Goal: Information Seeking & Learning: Learn about a topic

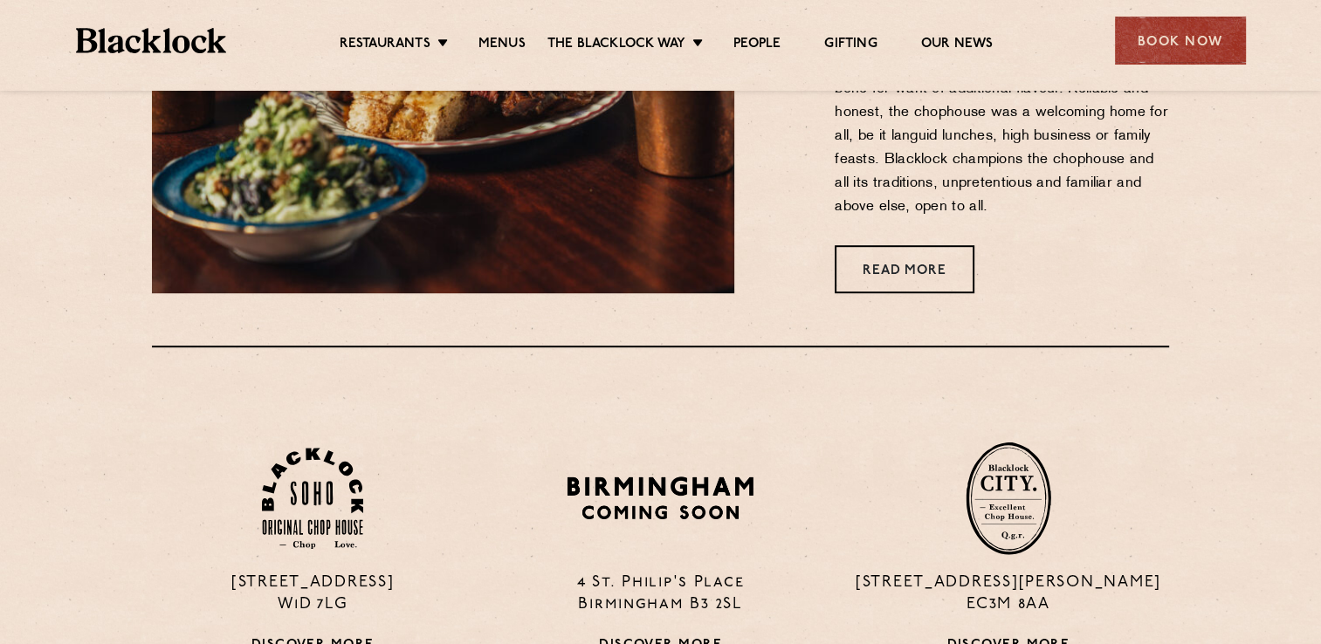
scroll to position [1048, 0]
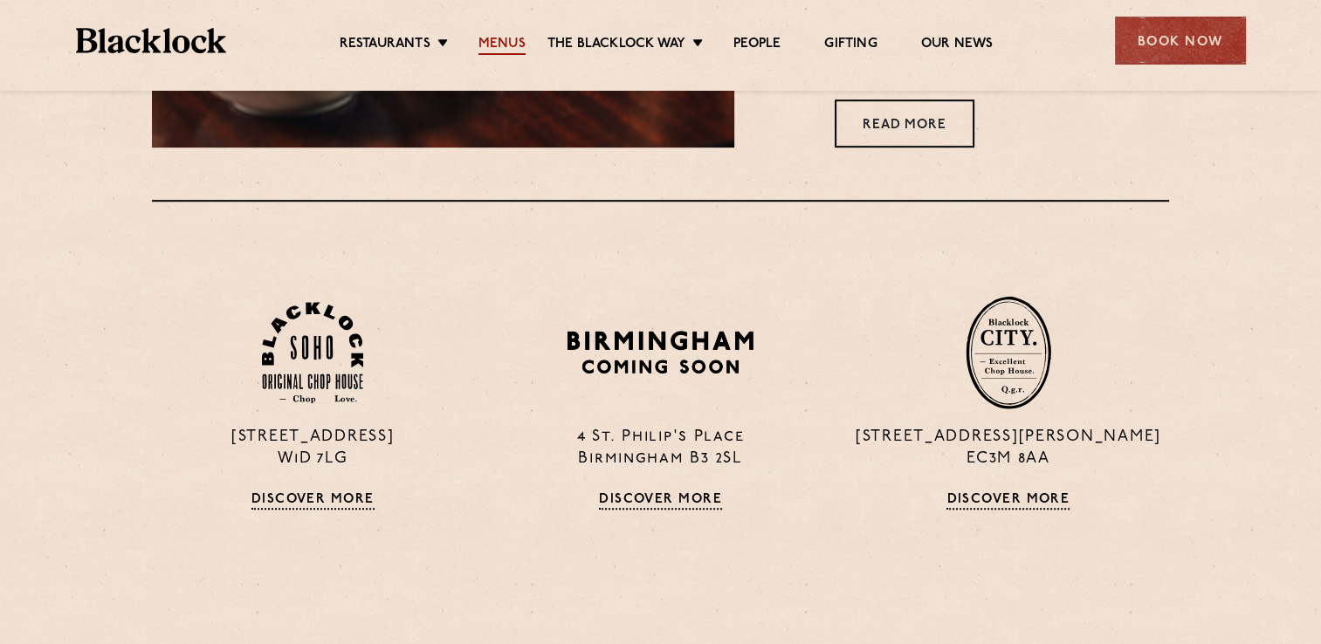
click at [487, 44] on link "Menus" at bounding box center [502, 45] width 47 height 19
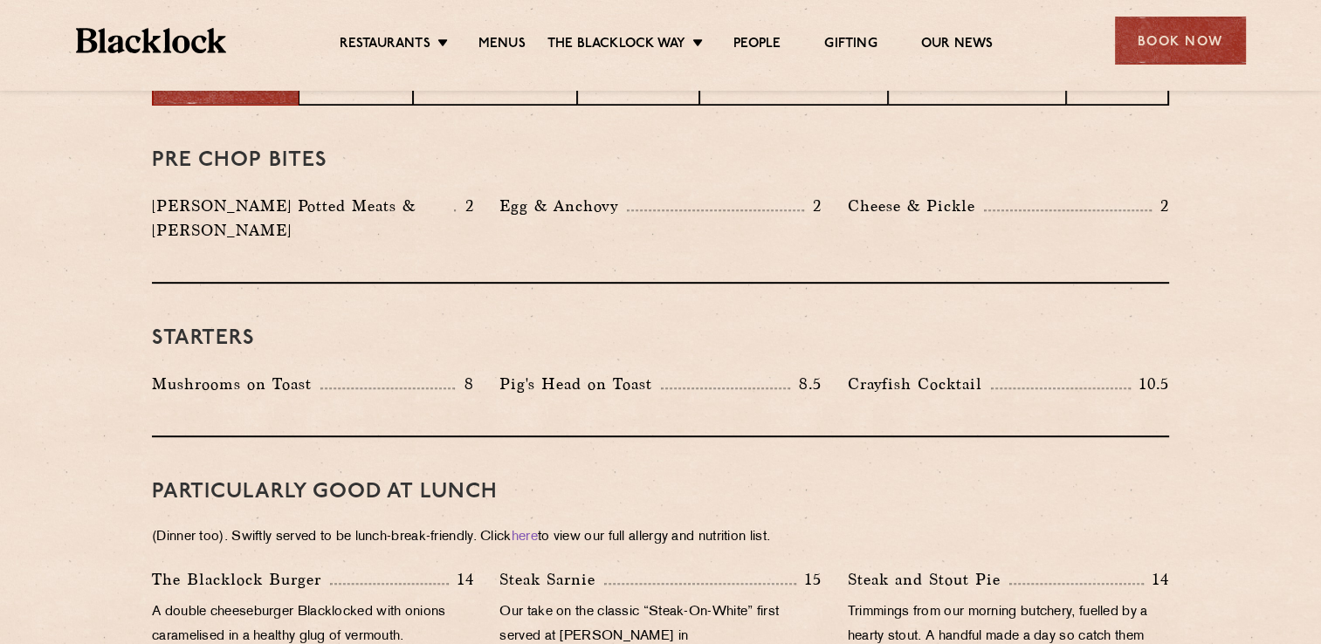
scroll to position [699, 0]
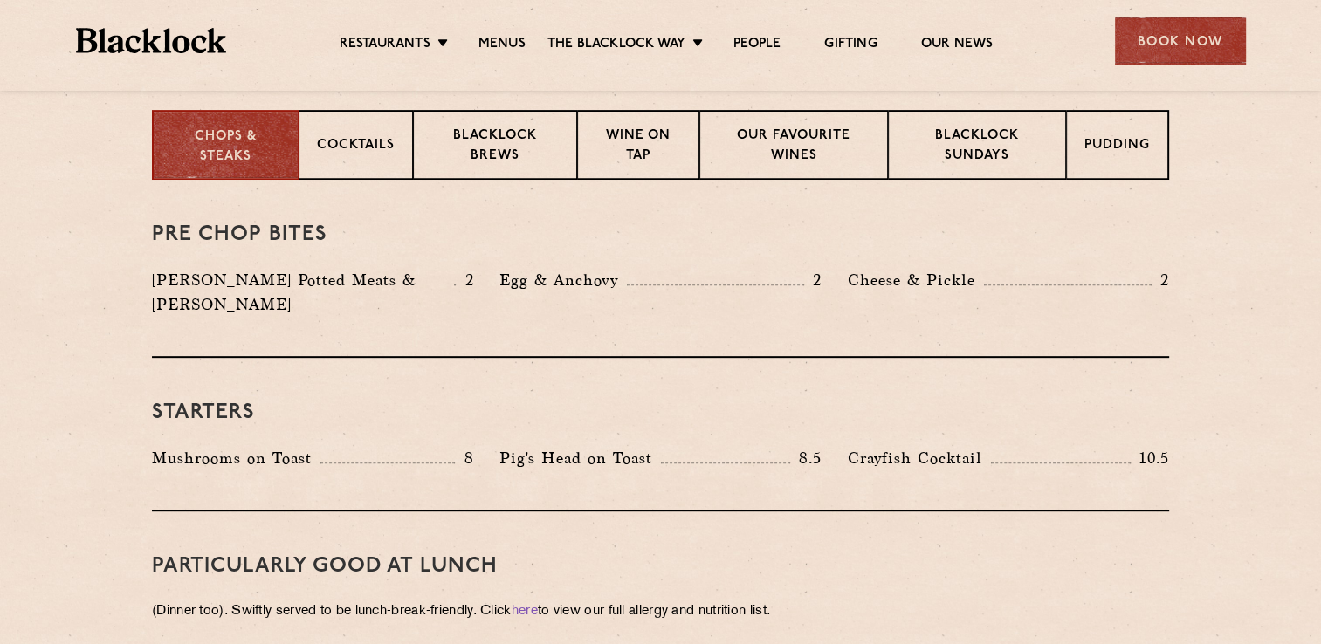
drag, startPoint x: 288, startPoint y: 235, endPoint x: 181, endPoint y: 251, distance: 108.7
click at [181, 251] on div "Pre Chop Bites [PERSON_NAME] Potted Meats & Kimchi 2 Egg & Anchovy 2 Cheese & P…" at bounding box center [660, 269] width 1017 height 178
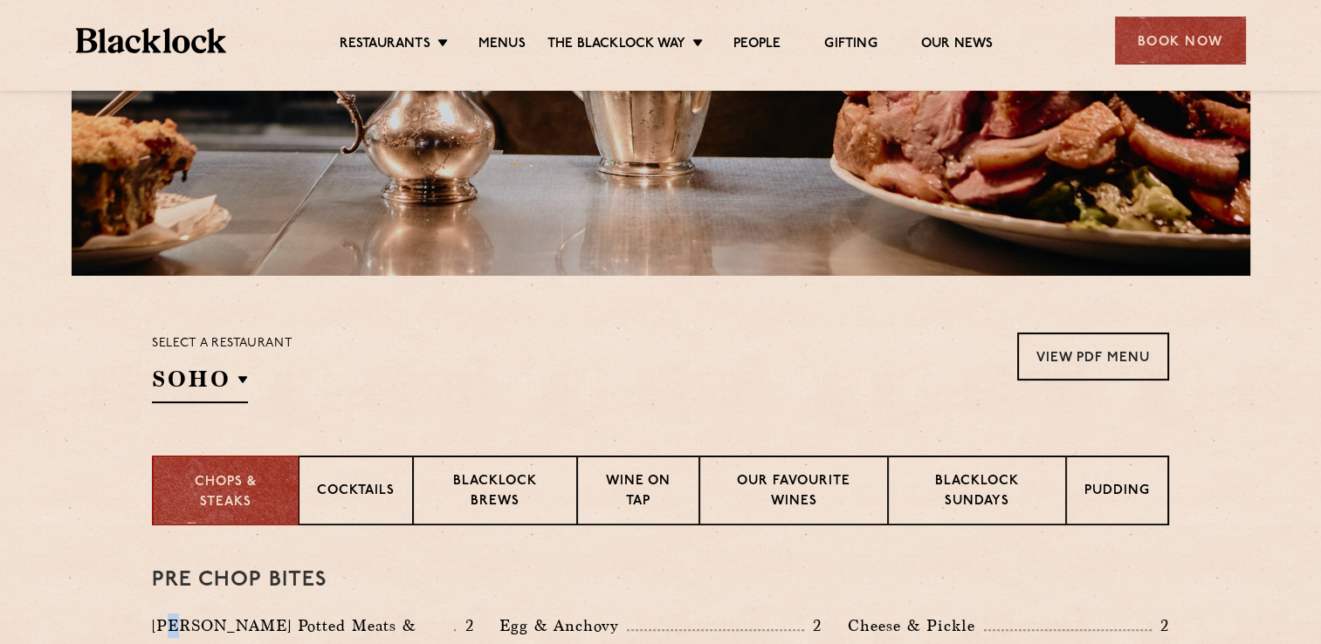
scroll to position [611, 0]
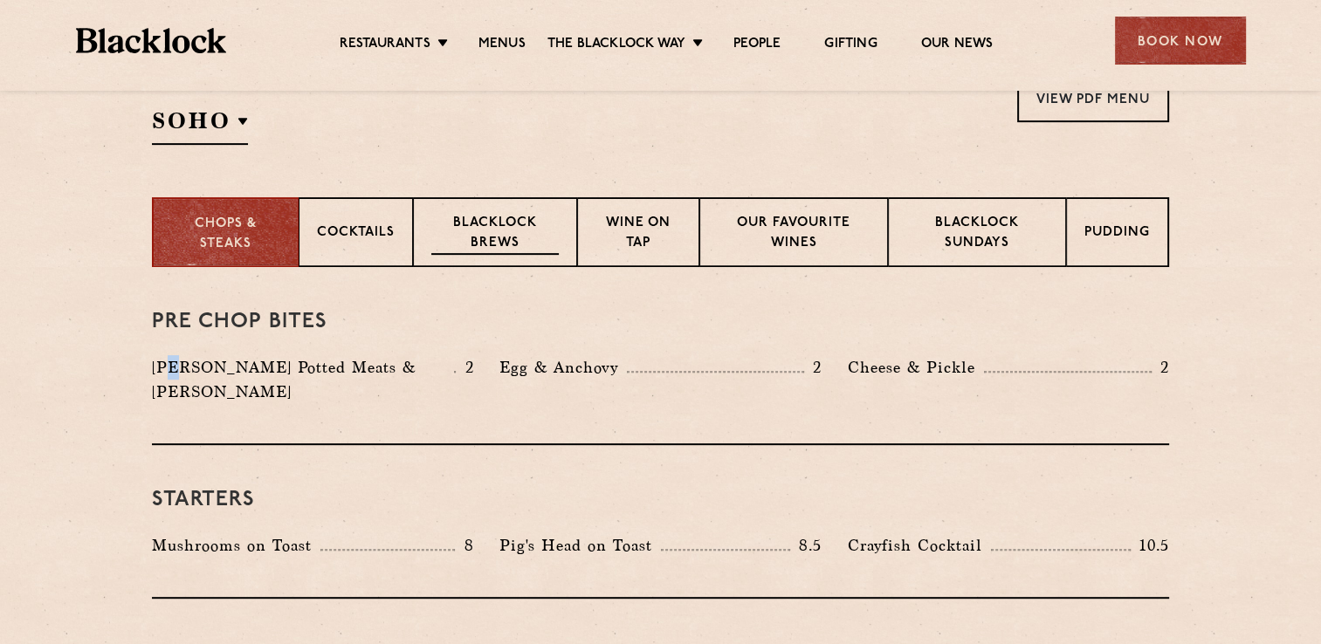
click at [506, 239] on p "Blacklock Brews" at bounding box center [494, 234] width 127 height 41
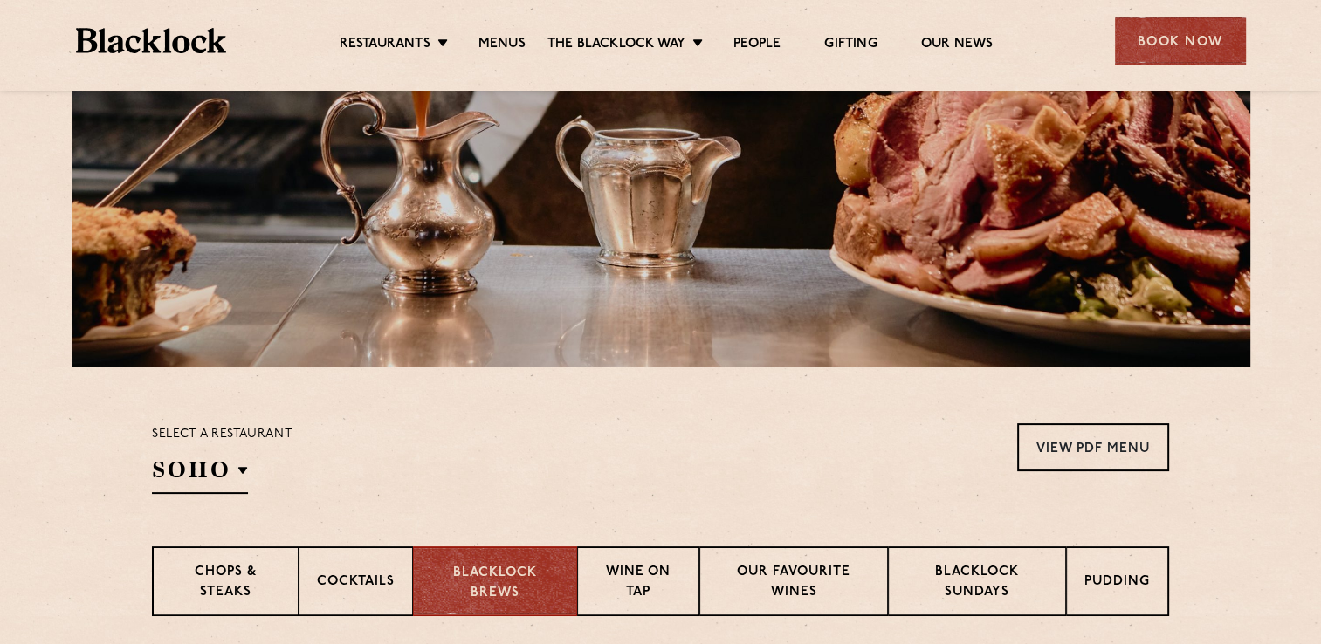
scroll to position [524, 0]
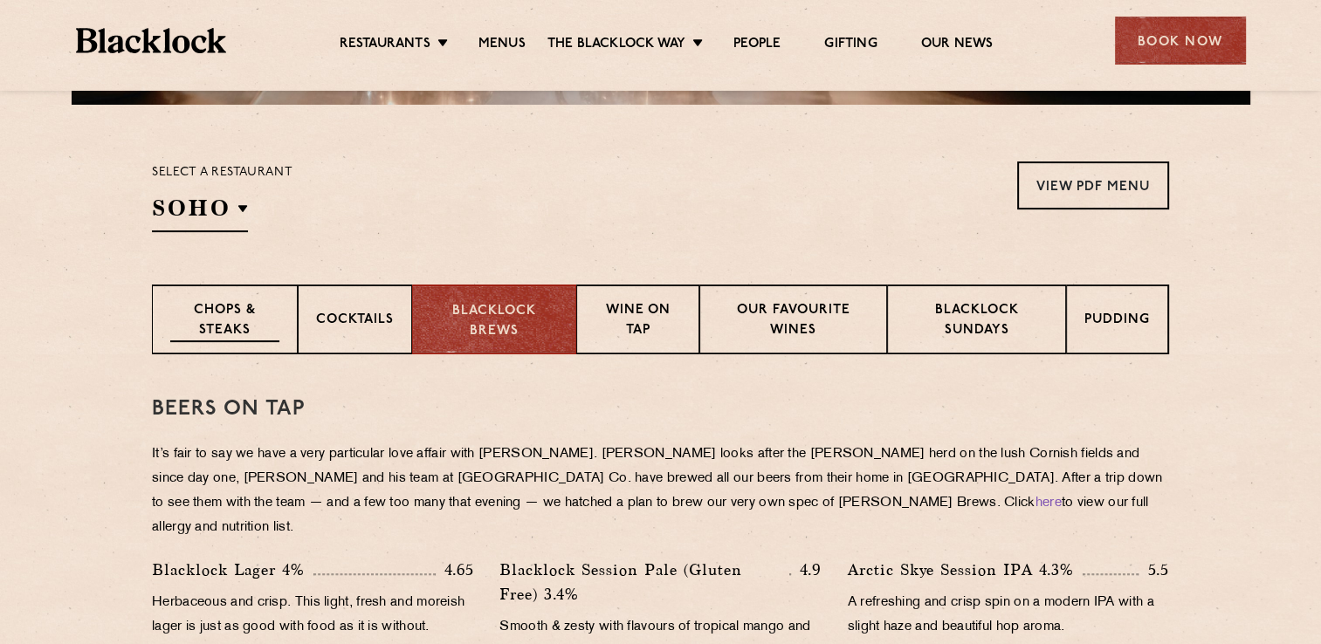
click at [196, 304] on p "Chops & Steaks" at bounding box center [224, 321] width 109 height 41
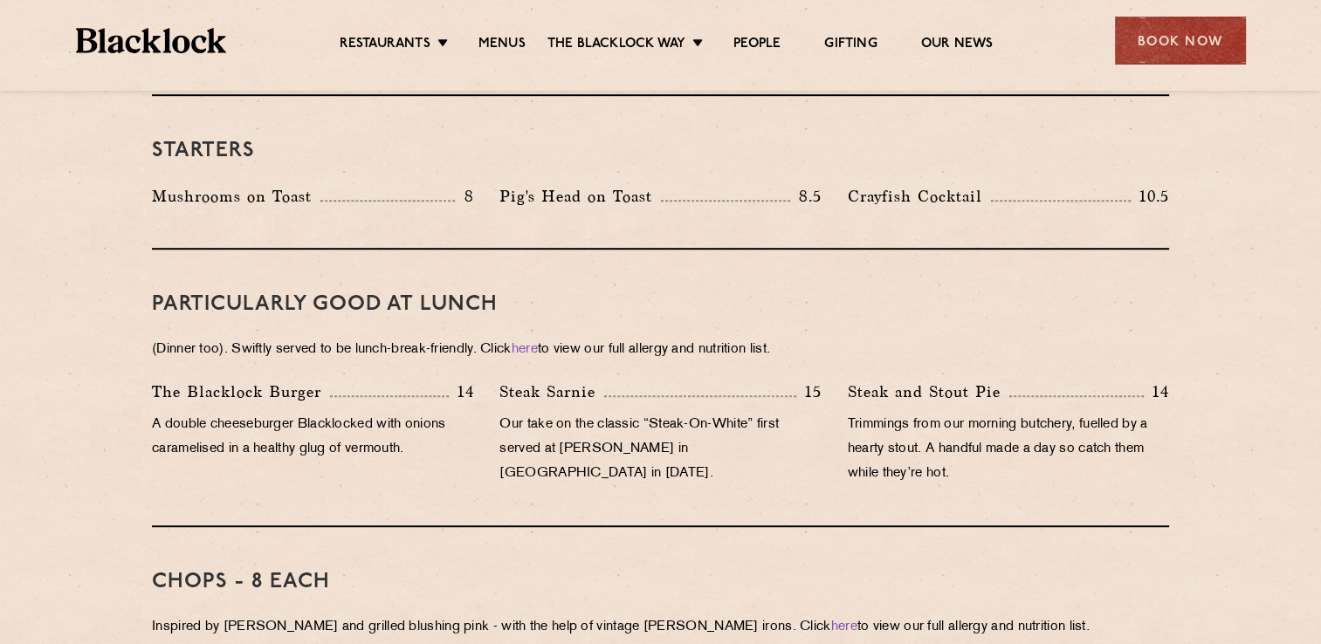
click at [887, 293] on h3 "PARTICULARLY GOOD AT LUNCH" at bounding box center [660, 304] width 1017 height 23
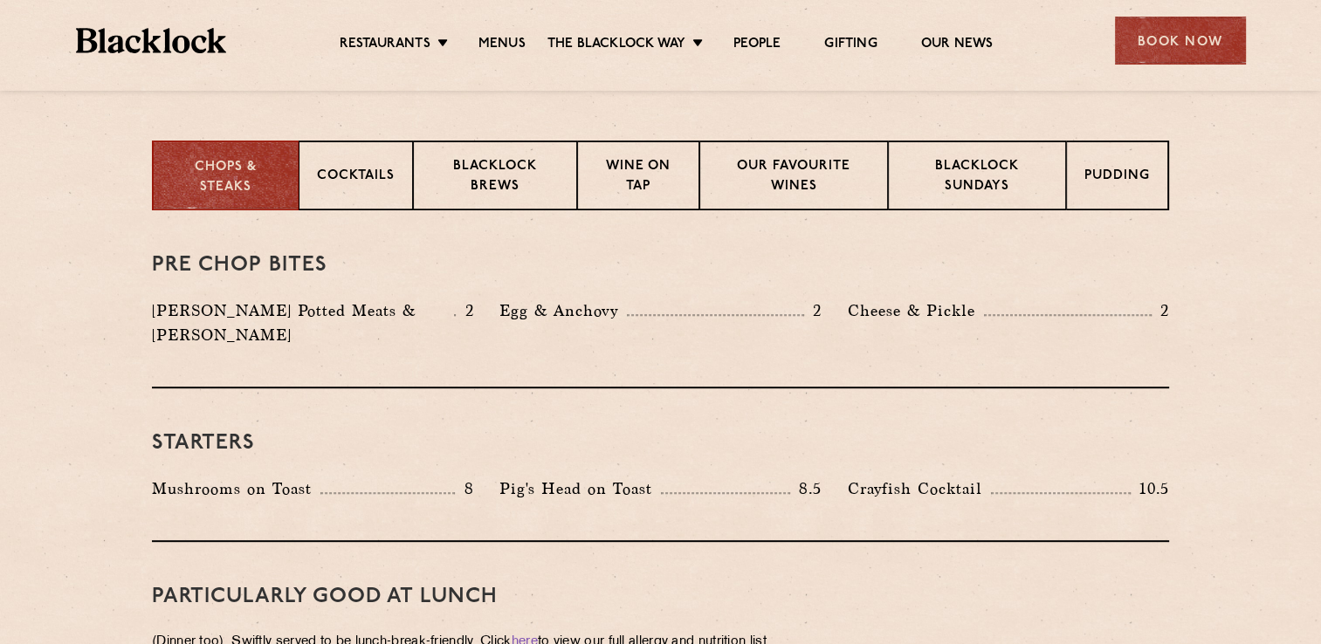
scroll to position [699, 0]
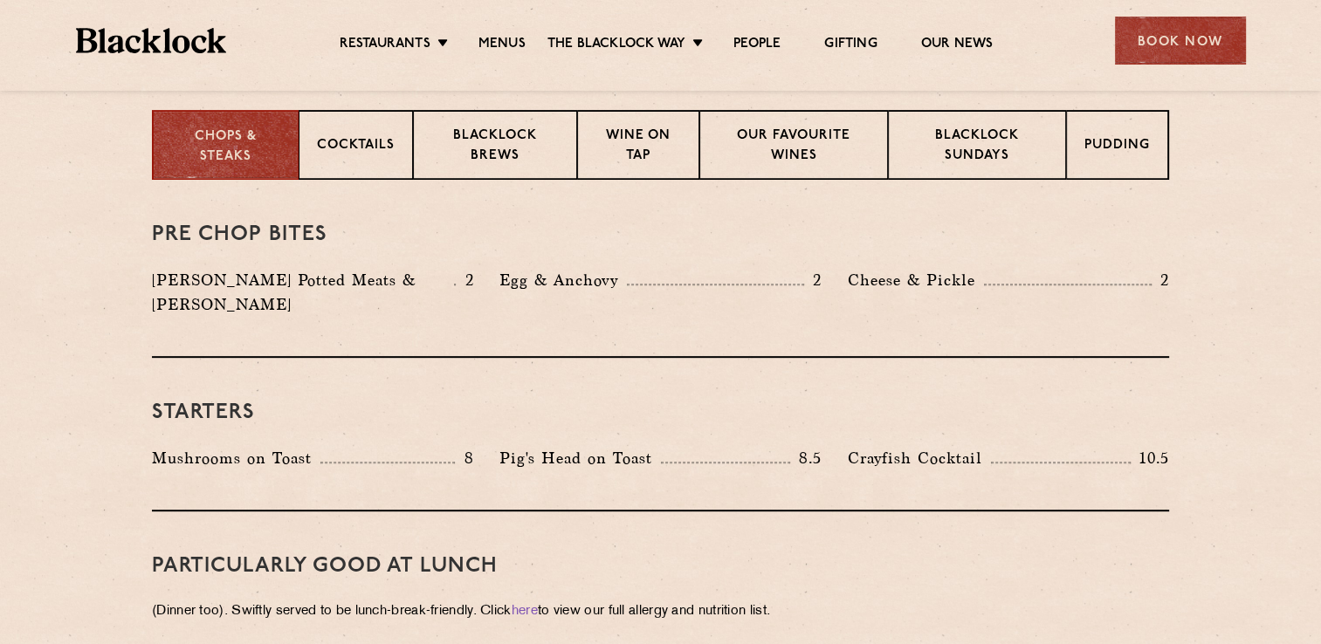
drag, startPoint x: 880, startPoint y: 424, endPoint x: 782, endPoint y: 409, distance: 99.1
click at [782, 409] on div "Starters Mushrooms on Toast 8 Pig's Head on Toast 8.5 Crayfish Cocktail 10.5" at bounding box center [660, 435] width 1017 height 154
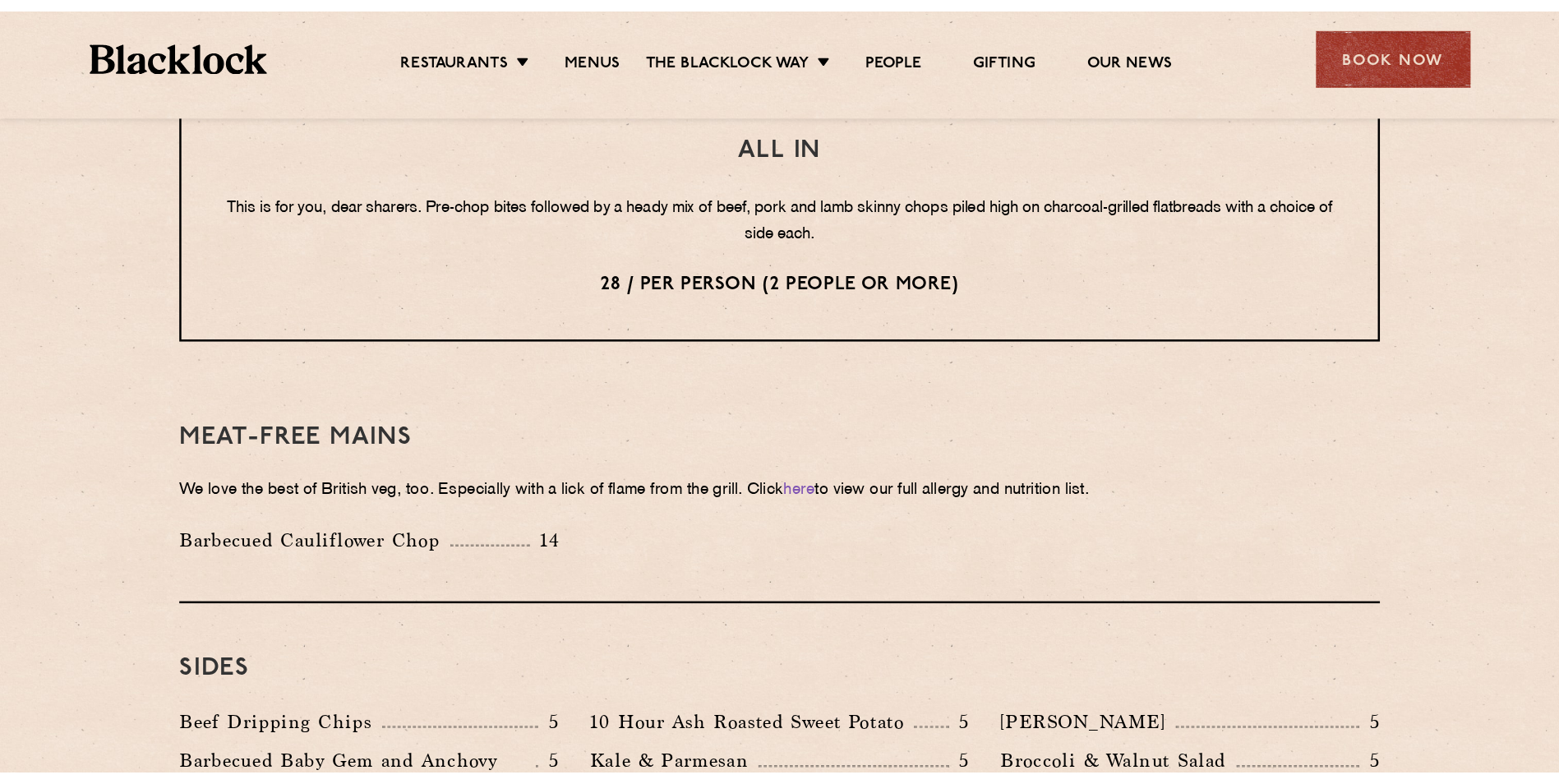
scroll to position [2383, 0]
